Goal: Obtain resource: Obtain resource

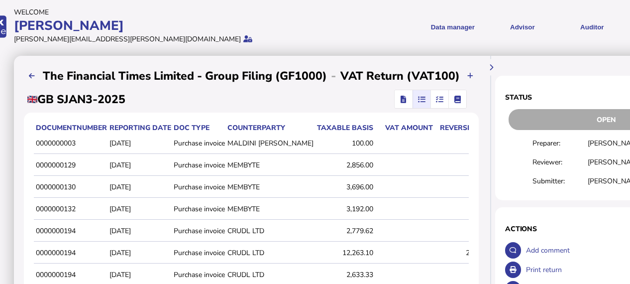
scroll to position [0, 12]
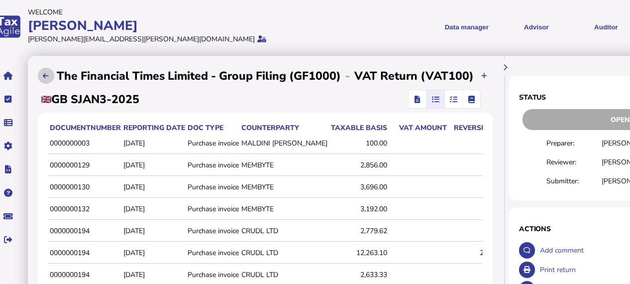
click at [46, 76] on icon at bounding box center [46, 76] width 6 height 6
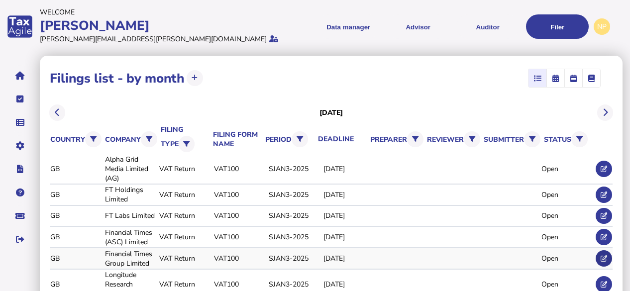
click at [603, 255] on icon at bounding box center [604, 258] width 6 height 6
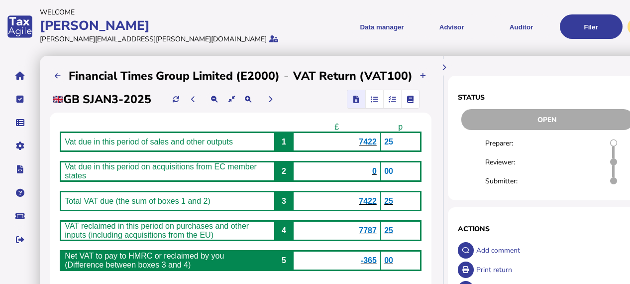
click at [392, 100] on icon "button" at bounding box center [391, 99] width 7 height 0
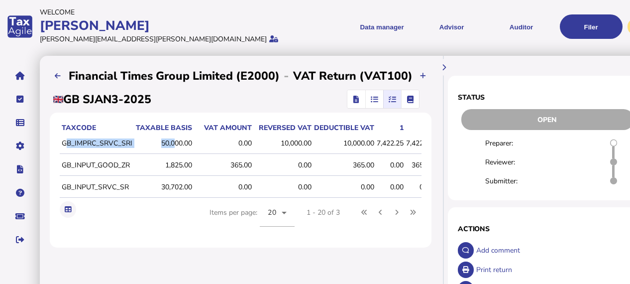
drag, startPoint x: 65, startPoint y: 140, endPoint x: 176, endPoint y: 134, distance: 111.1
click at [176, 134] on tr "GB_IMPRC_SRVC_SRI 50,000.00 0.00 10,000.00 10,000.00 7,422.25 7,422.25 37,111.2…" at bounding box center [280, 143] width 440 height 21
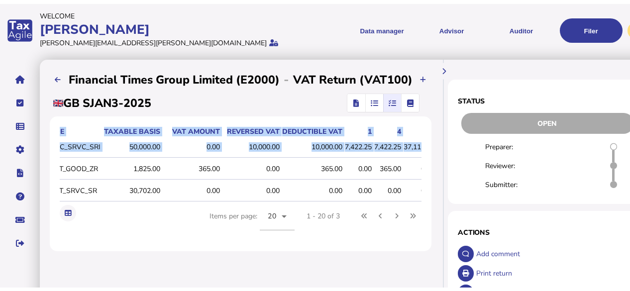
scroll to position [0, 87]
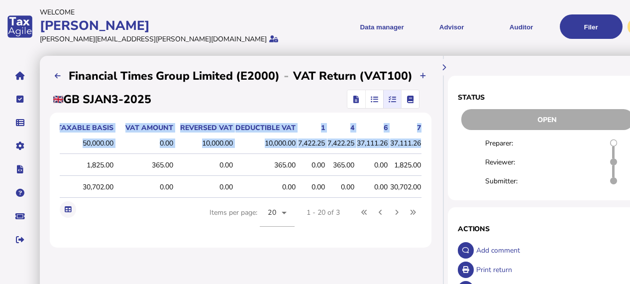
drag, startPoint x: 62, startPoint y: 126, endPoint x: 419, endPoint y: 134, distance: 357.3
click at [419, 134] on table "taxCode Taxable basis VAT amount Reversed VAT Deductible VAT 1 4 6 7 GB_IMPRC_S…" at bounding box center [201, 160] width 440 height 76
copy table "taxCode Taxable basis VAT amount Reversed VAT Deductible VAT 1 4 6 7 GB_IMPRC_S…"
click at [59, 73] on icon at bounding box center [58, 76] width 6 height 6
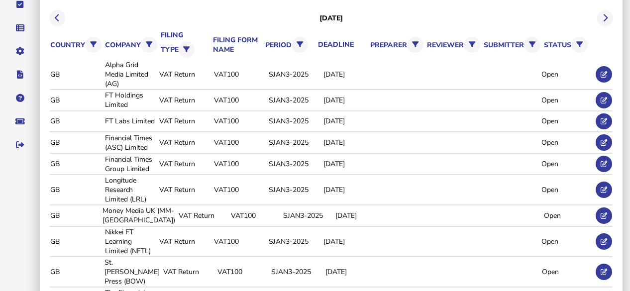
scroll to position [98, 0]
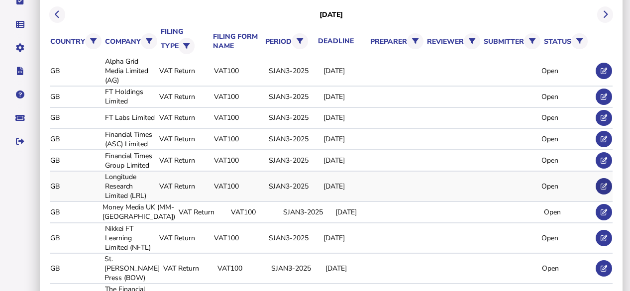
click at [604, 183] on icon at bounding box center [604, 186] width 6 height 6
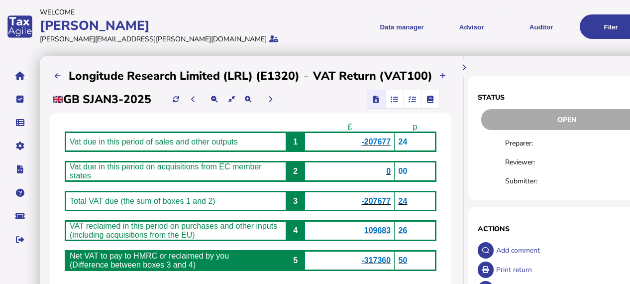
click at [411, 99] on icon "button" at bounding box center [411, 99] width 7 height 0
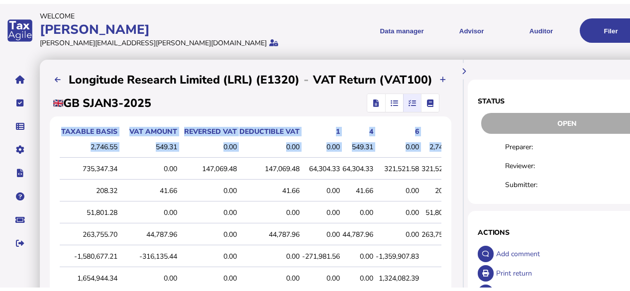
scroll to position [0, 136]
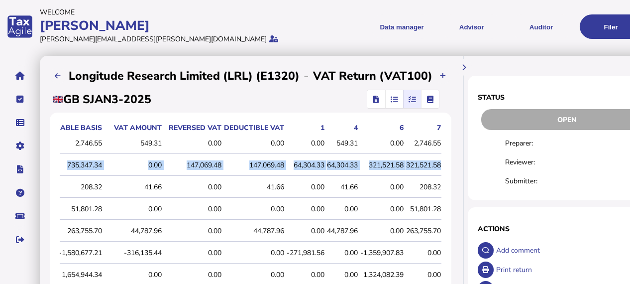
drag, startPoint x: 62, startPoint y: 166, endPoint x: 436, endPoint y: 164, distance: 374.7
click at [436, 164] on tr "GB_IMPRC_SRVC_SRI 735,347.34 0.00 147,069.48 147,069.48 64,304.33 64,304.33 321…" at bounding box center [187, 165] width 508 height 21
copy tr "GB_IMPRC_SRVC_SRI 735,347.34 0.00 147,069.48 147,069.48 64,304.33 64,304.33 321…"
click at [57, 76] on icon at bounding box center [58, 76] width 6 height 6
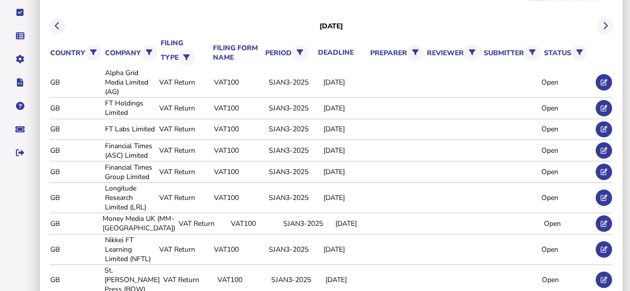
scroll to position [95, 0]
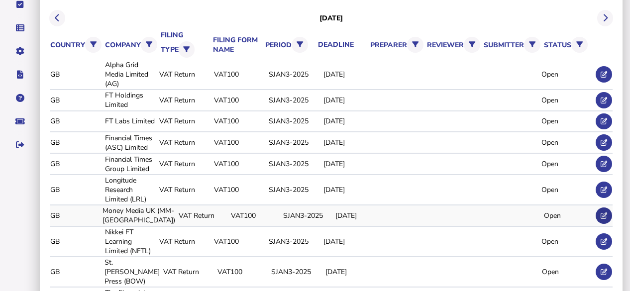
click at [606, 213] on icon at bounding box center [604, 215] width 6 height 6
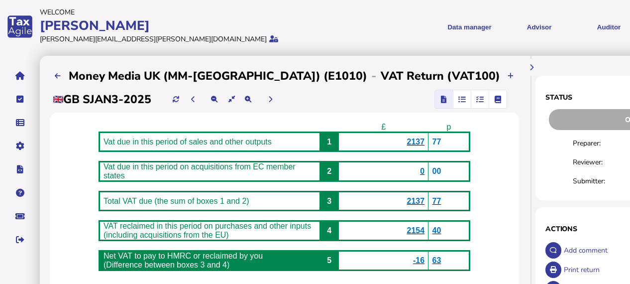
click at [471, 97] on span "button" at bounding box center [479, 99] width 16 height 18
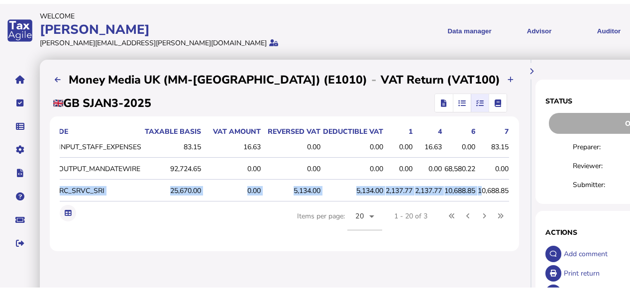
scroll to position [0, 144]
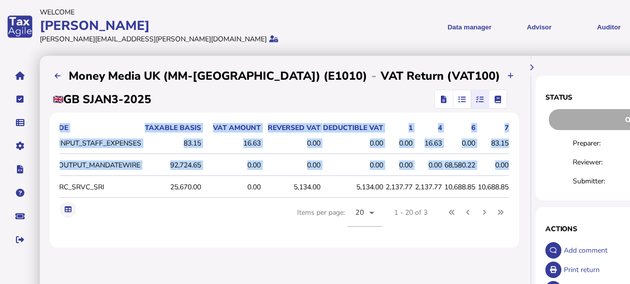
drag, startPoint x: 62, startPoint y: 185, endPoint x: 402, endPoint y: 182, distance: 339.8
click at [402, 182] on div "taxCode Taxable basis VAT amount Reversed VAT Deductible VAT 1 4 6 7 GB_GL_INPU…" at bounding box center [284, 179] width 469 height 135
copy table "taxCode Taxable basis VAT amount Reversed VAT Deductible VAT 1 4 6 7 GB_GL_INPU…"
click at [55, 73] on icon at bounding box center [58, 76] width 6 height 6
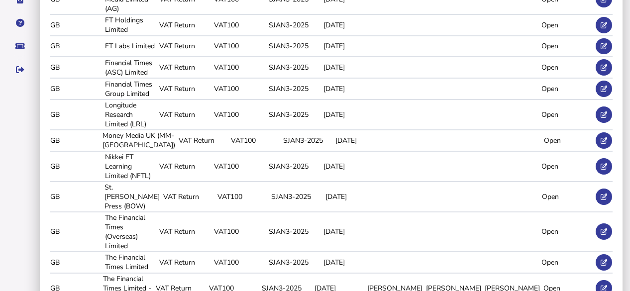
scroll to position [188, 0]
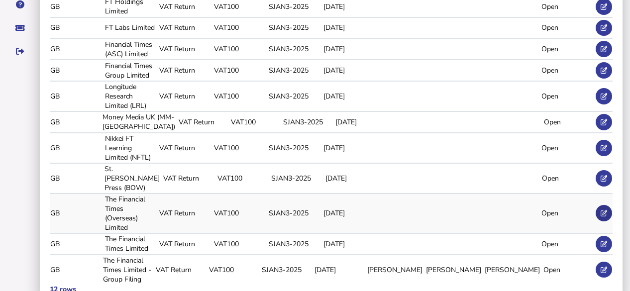
click at [602, 210] on icon at bounding box center [604, 213] width 6 height 6
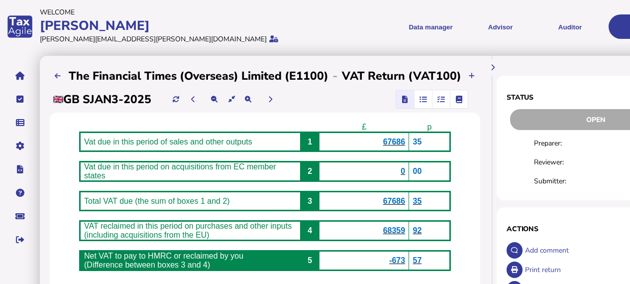
click at [445, 98] on span "button" at bounding box center [440, 99] width 16 height 18
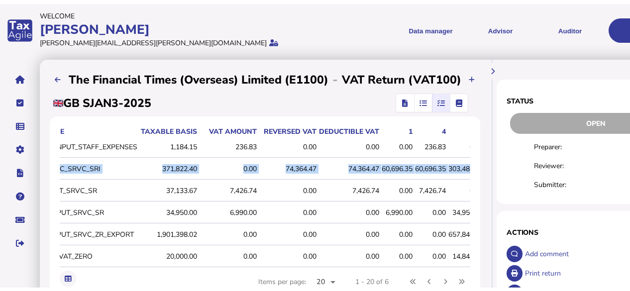
scroll to position [0, 92]
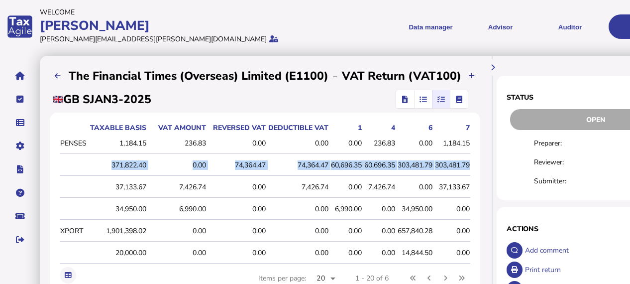
drag, startPoint x: 63, startPoint y: 164, endPoint x: 466, endPoint y: 162, distance: 403.0
click at [466, 162] on tr "GB_IMPRC_SRVC_SRI 371,822.40 0.00 74,364.47 74,364.47 60,696.35 60,696.35 303,4…" at bounding box center [223, 165] width 493 height 21
copy tr "GB_IMPRC_SRVC_SRI 371,822.40 0.00 74,364.47 74,364.47 60,696.35 60,696.35 303,4…"
click at [56, 73] on icon at bounding box center [58, 76] width 6 height 6
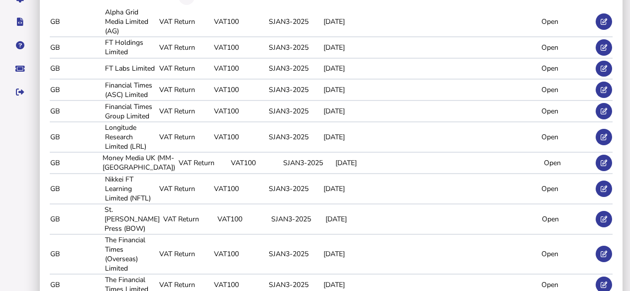
scroll to position [188, 0]
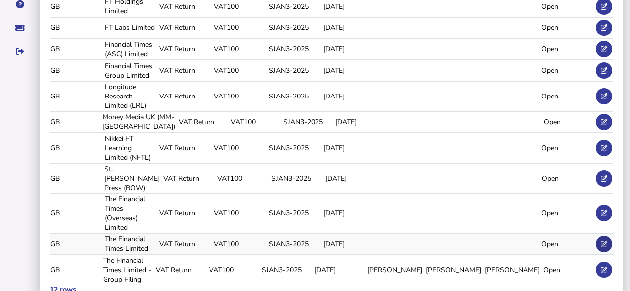
click at [601, 241] on icon at bounding box center [604, 244] width 6 height 6
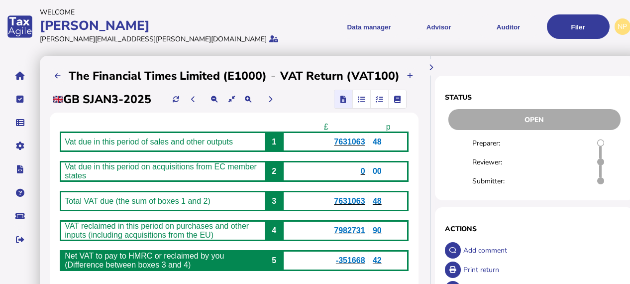
click at [380, 99] on icon "button" at bounding box center [378, 99] width 7 height 0
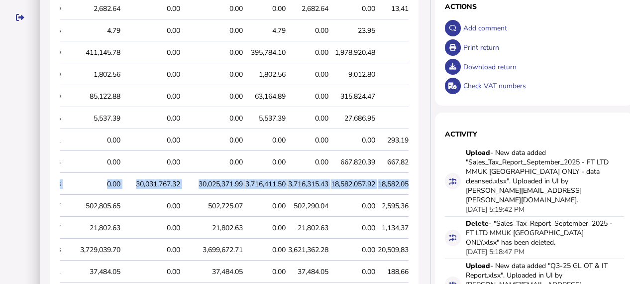
scroll to position [0, 194]
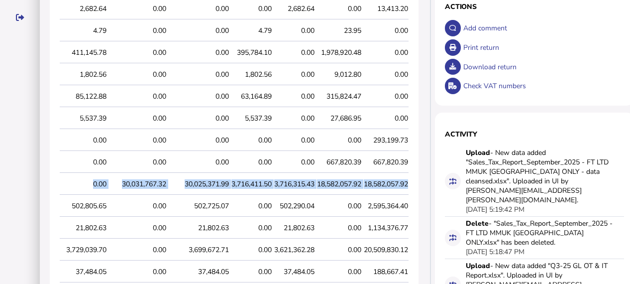
drag, startPoint x: 63, startPoint y: 182, endPoint x: 405, endPoint y: 182, distance: 342.3
click at [405, 182] on tr "GB_IMPRC_SRVC_SRI 150,158,829.28 0.00 30,031,767.32 30,025,371.99 3,716,411.50 …" at bounding box center [143, 184] width 531 height 21
copy tr "GB_IMPRC_SRVC_SRI 150,158,829.28 0.00 30,031,767.32 30,025,371.99 3,716,411.50 …"
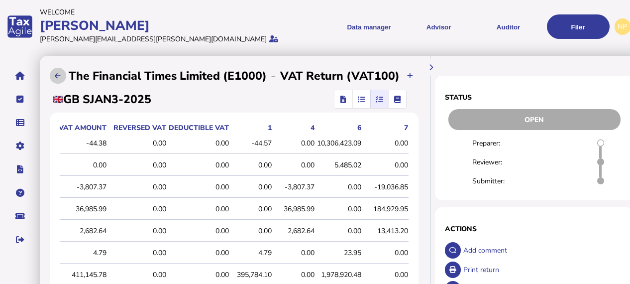
click at [60, 73] on icon at bounding box center [58, 76] width 6 height 6
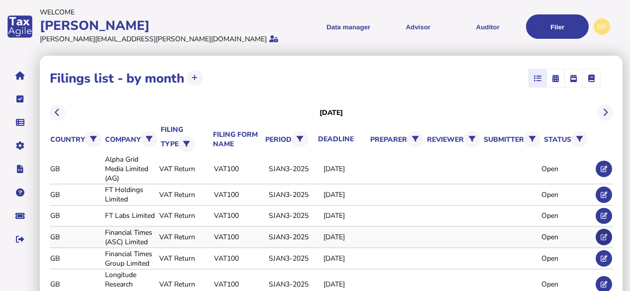
click at [603, 234] on icon at bounding box center [604, 237] width 6 height 6
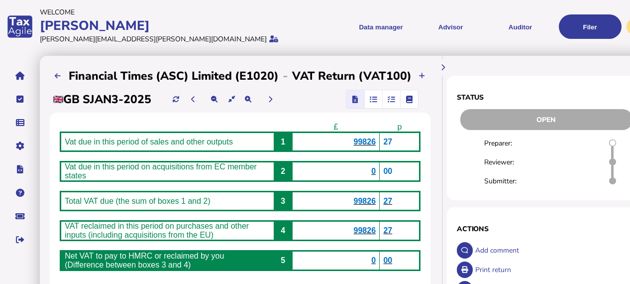
click at [393, 100] on icon "button" at bounding box center [390, 99] width 7 height 0
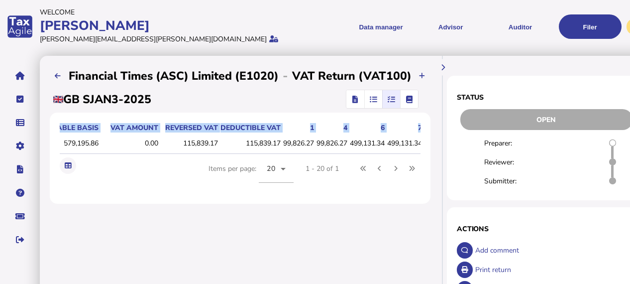
scroll to position [0, 104]
drag, startPoint x: 62, startPoint y: 143, endPoint x: 418, endPoint y: 141, distance: 356.2
click at [418, 141] on div "taxCode Taxable basis VAT amount Reversed VAT Deductible VAT 1 4 6 7 GB_IMPRC_S…" at bounding box center [240, 138] width 361 height 32
copy thead "taxCode Taxable basis VAT amount Reversed VAT Deductible VAT 1 4 6 7"
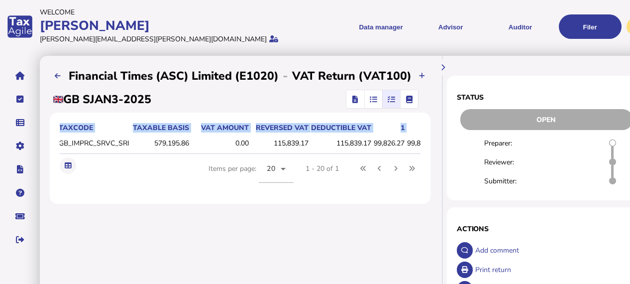
scroll to position [0, 0]
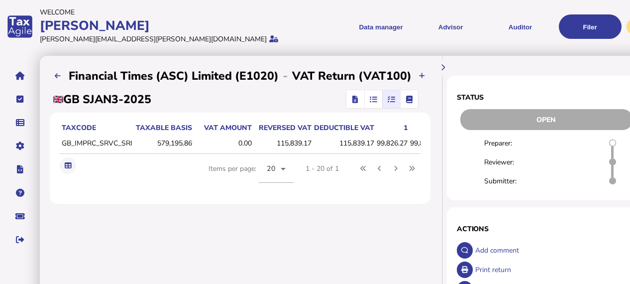
click at [83, 144] on td "GB_IMPRC_SRVC_SRI" at bounding box center [96, 143] width 73 height 21
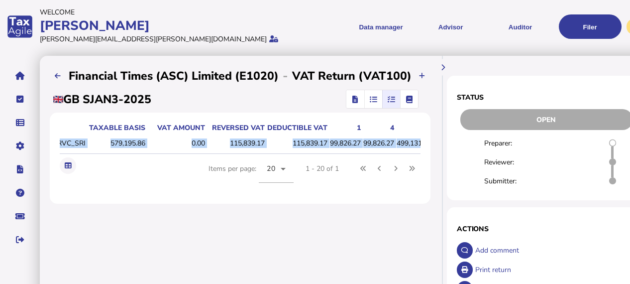
scroll to position [0, 104]
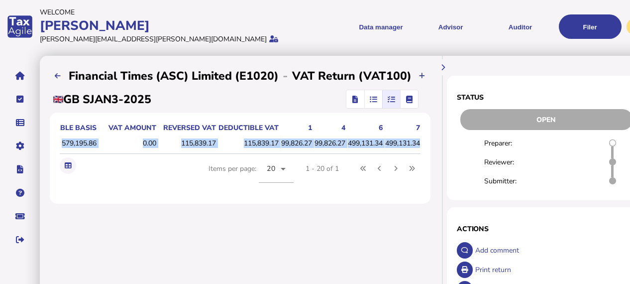
drag, startPoint x: 62, startPoint y: 143, endPoint x: 416, endPoint y: 139, distance: 354.8
click at [416, 139] on tr "GB_IMPRC_SRVC_SRI 579,195.86 0.00 115,839.17 115,839.17 99,826.27 99,826.27 499…" at bounding box center [192, 143] width 456 height 21
copy tr "GB_IMPRC_SRVC_SRI 579,195.86 0.00 115,839.17 115,839.17 99,826.27 99,826.27 499…"
